Goal: Transaction & Acquisition: Book appointment/travel/reservation

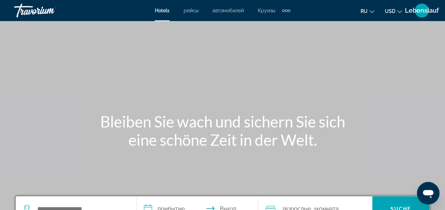
click at [339, 27] on div "Hauptinhalt" at bounding box center [222, 105] width 445 height 211
click at [395, 10] on font "USD" at bounding box center [390, 11] width 11 height 6
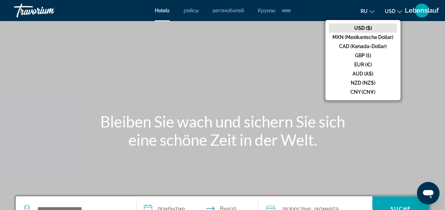
click at [358, 63] on font "EUR (€)" at bounding box center [363, 65] width 18 height 6
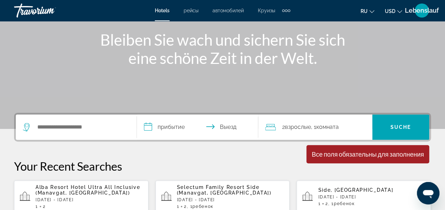
click at [107, 133] on div "Such-Widget" at bounding box center [76, 127] width 107 height 25
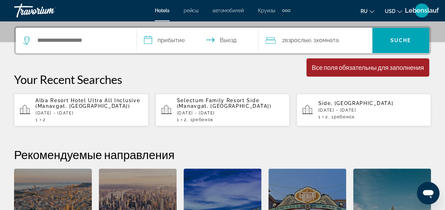
scroll to position [172, 0]
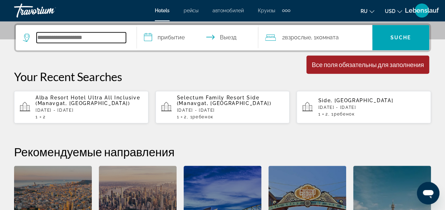
click at [65, 38] on input "Such-Widget" at bounding box center [81, 37] width 89 height 11
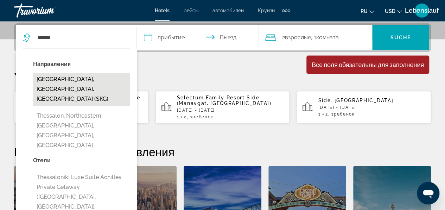
click at [58, 83] on button "[GEOGRAPHIC_DATA], [GEOGRAPHIC_DATA], [GEOGRAPHIC_DATA] (SKG)" at bounding box center [81, 89] width 97 height 33
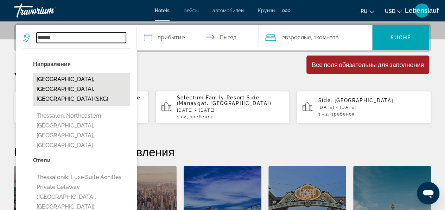
type input "**********"
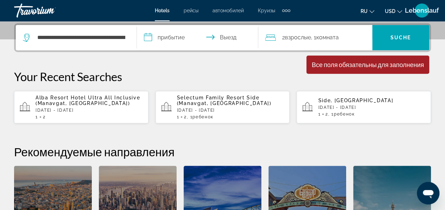
click at [166, 39] on input "**********" at bounding box center [199, 38] width 124 height 27
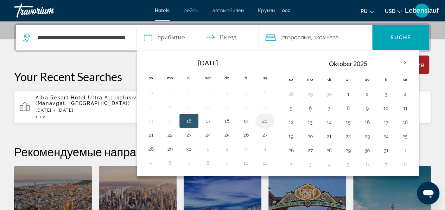
click at [265, 118] on button "20" at bounding box center [264, 121] width 11 height 10
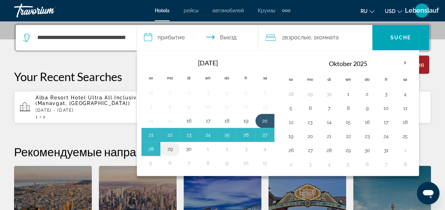
click at [169, 145] on button "29" at bounding box center [169, 149] width 11 height 10
type input "**********"
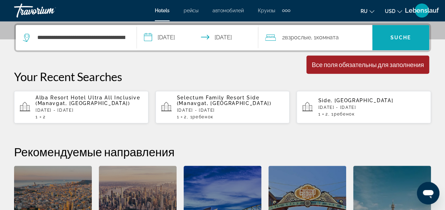
click at [401, 34] on button "Suche" at bounding box center [400, 37] width 57 height 25
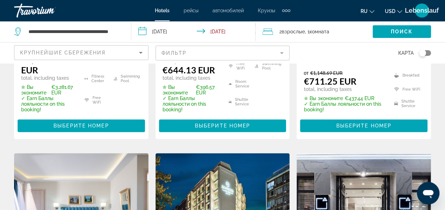
scroll to position [211, 0]
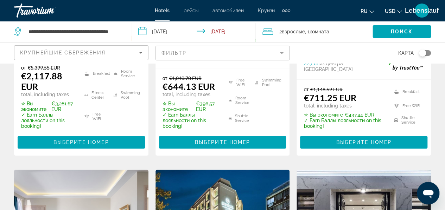
click at [284, 55] on mat-form-field "Фильтр" at bounding box center [222, 53] width 134 height 15
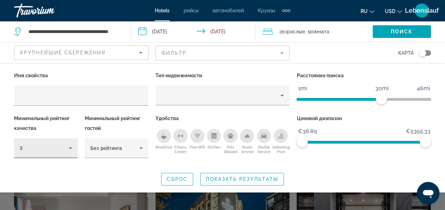
click at [77, 148] on div "3" at bounding box center [46, 149] width 64 height 20
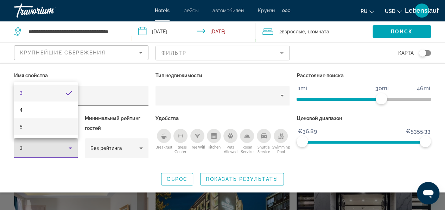
click at [33, 128] on mat-option "5" at bounding box center [46, 126] width 64 height 17
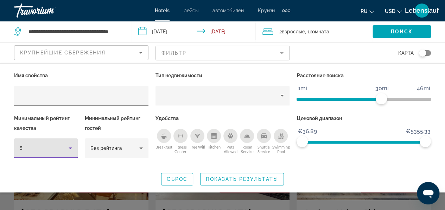
click at [139, 55] on icon "Sort by" at bounding box center [140, 53] width 8 height 8
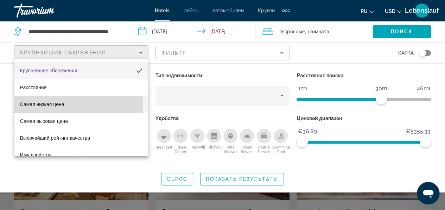
click at [52, 105] on font "Самая низкая цена" at bounding box center [42, 105] width 44 height 6
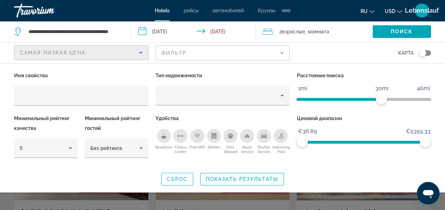
click at [223, 183] on span "Search widget" at bounding box center [241, 179] width 83 height 17
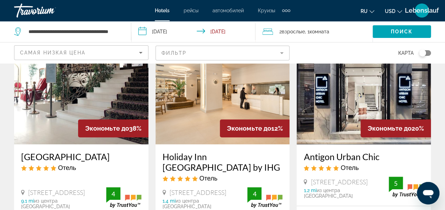
scroll to position [58, 0]
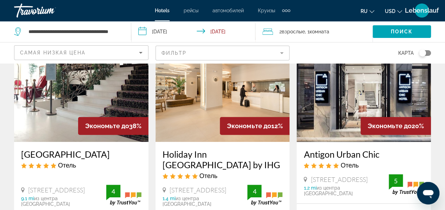
click at [106, 129] on span "Экономьте до" at bounding box center [107, 125] width 44 height 7
click at [45, 127] on img "Hauptinhalt" at bounding box center [81, 86] width 134 height 113
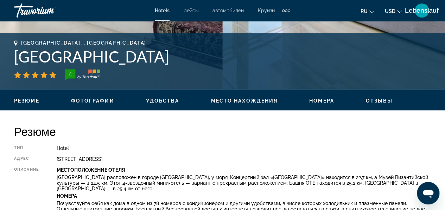
scroll to position [269, 0]
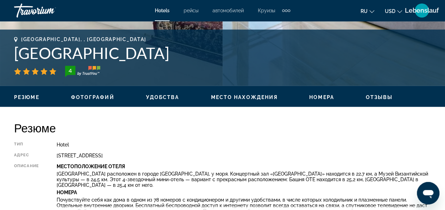
click at [390, 11] on font "USD" at bounding box center [390, 11] width 11 height 6
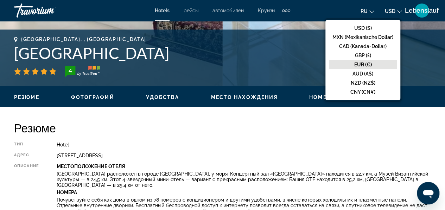
click at [365, 66] on font "EUR (€)" at bounding box center [363, 65] width 18 height 6
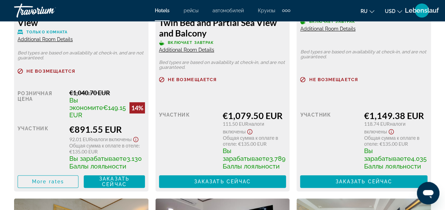
scroll to position [1487, 0]
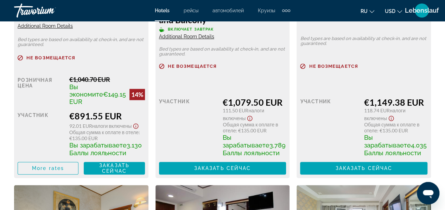
click at [252, 122] on icon "Show Taxes and Fees disclaimer" at bounding box center [249, 118] width 8 height 6
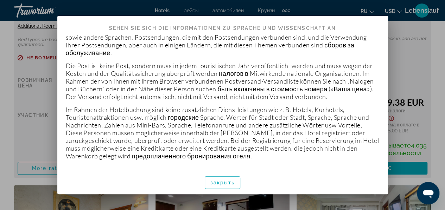
scroll to position [56, 0]
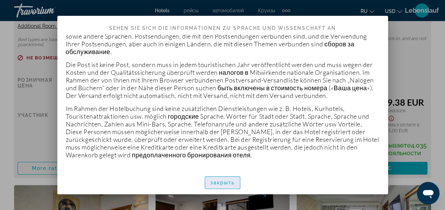
click at [218, 181] on font "закрыть" at bounding box center [222, 183] width 25 height 6
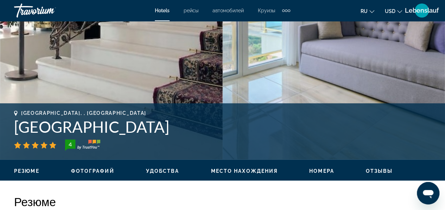
scroll to position [195, 0]
